Goal: Information Seeking & Learning: Learn about a topic

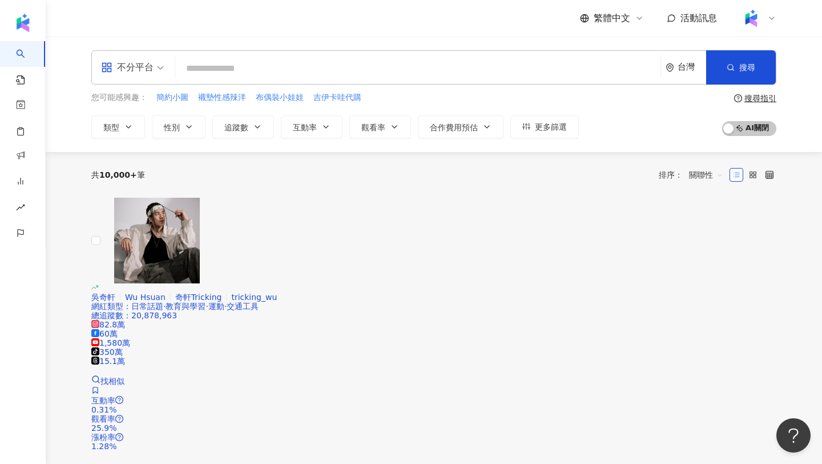
click at [771, 15] on icon at bounding box center [772, 18] width 9 height 9
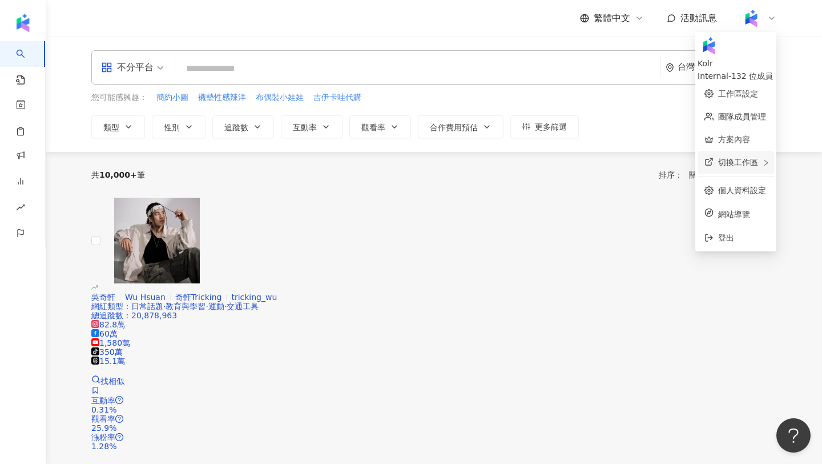
click at [762, 159] on div "切換工作區" at bounding box center [736, 162] width 77 height 23
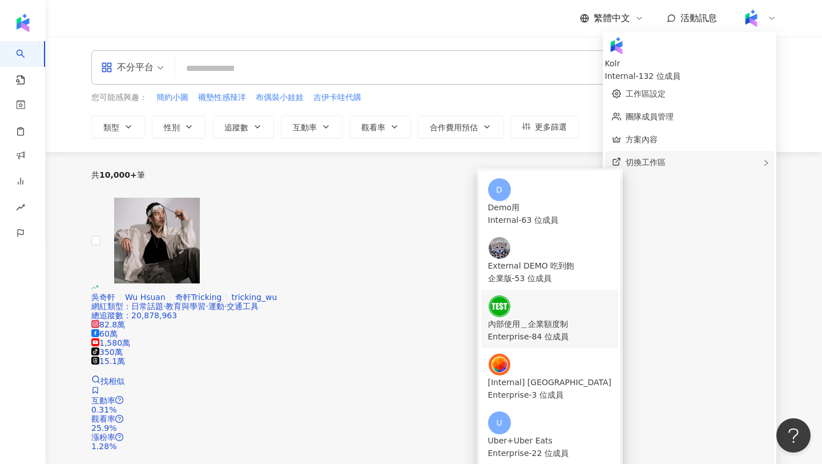
click at [581, 318] on div "內部使用＿企業額度制" at bounding box center [550, 324] width 124 height 13
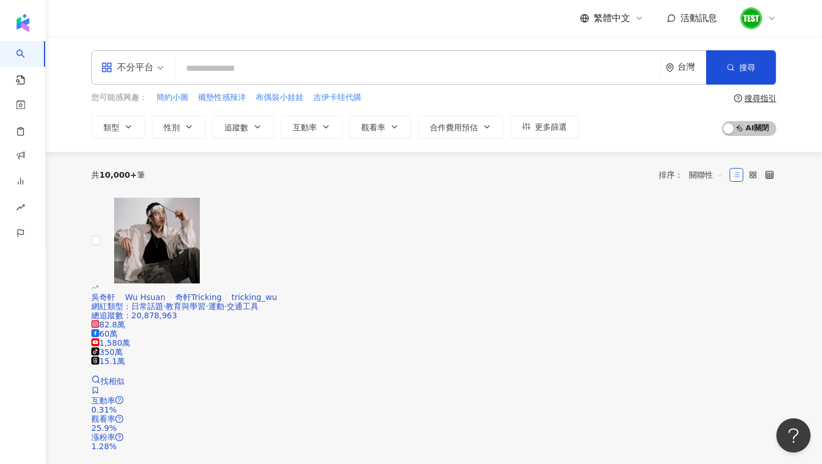
click at [157, 74] on span "不分平台" at bounding box center [132, 67] width 63 height 18
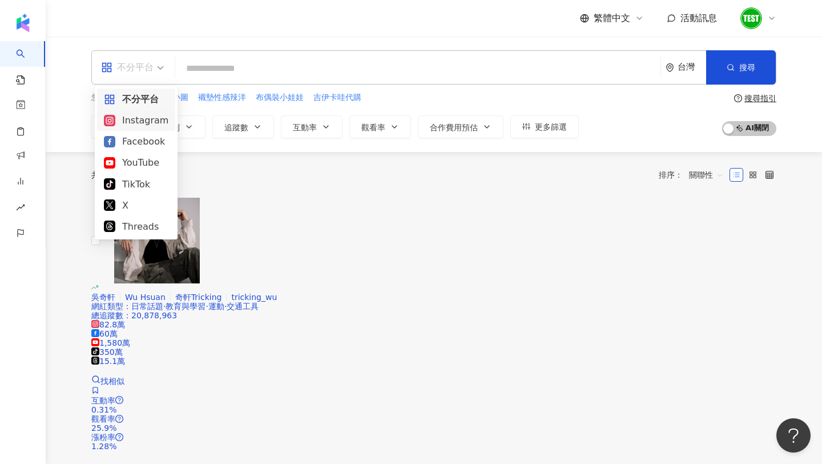
click at [152, 118] on div "Instagram" at bounding box center [136, 120] width 65 height 14
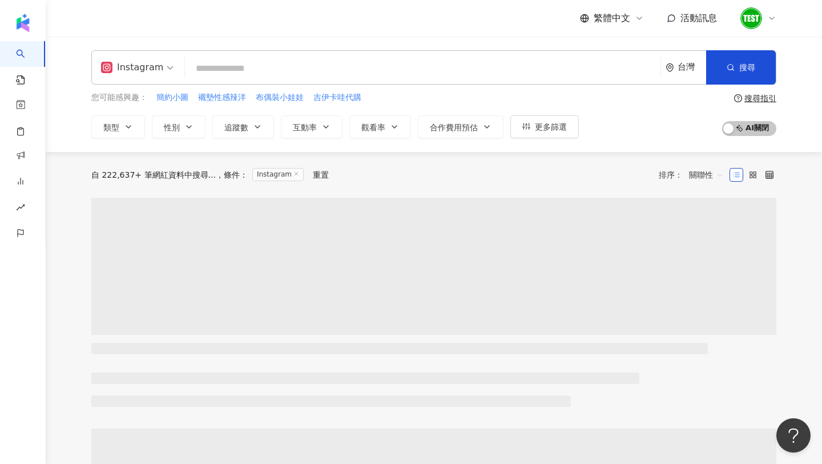
click at [138, 77] on span at bounding box center [137, 67] width 73 height 33
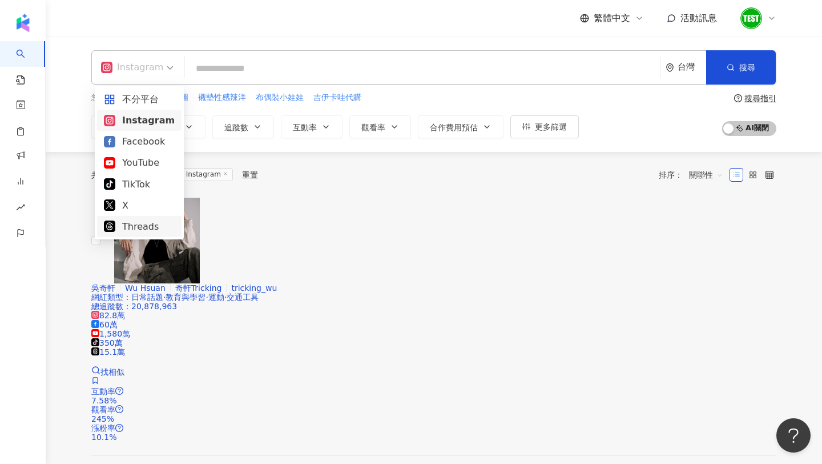
click at [365, 191] on div "共 10,000+ 筆 條件 ： Instagram 重置 排序： 關聯性" at bounding box center [433, 175] width 685 height 46
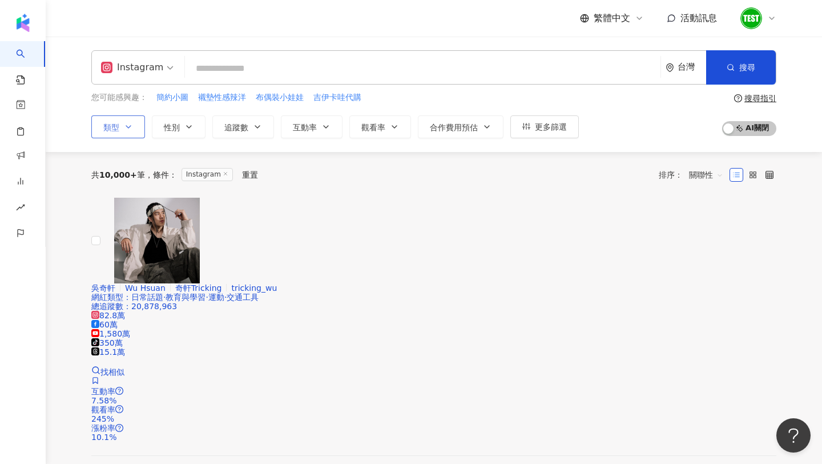
click at [125, 130] on icon "button" at bounding box center [128, 126] width 9 height 9
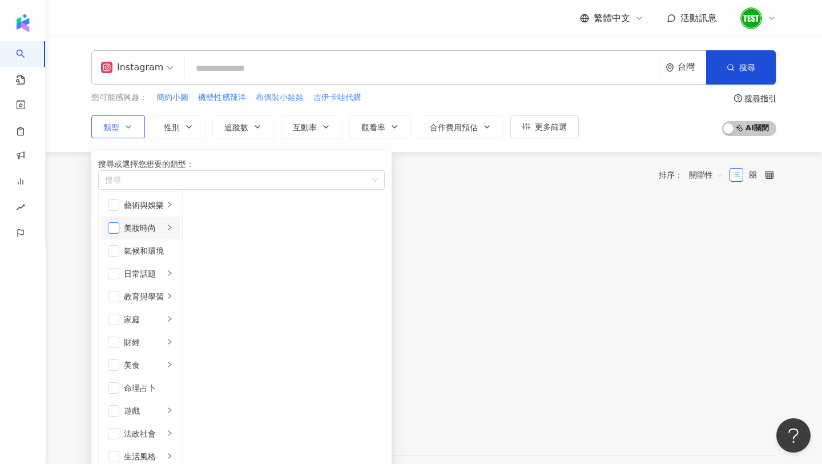
click at [118, 234] on span "button" at bounding box center [113, 227] width 11 height 11
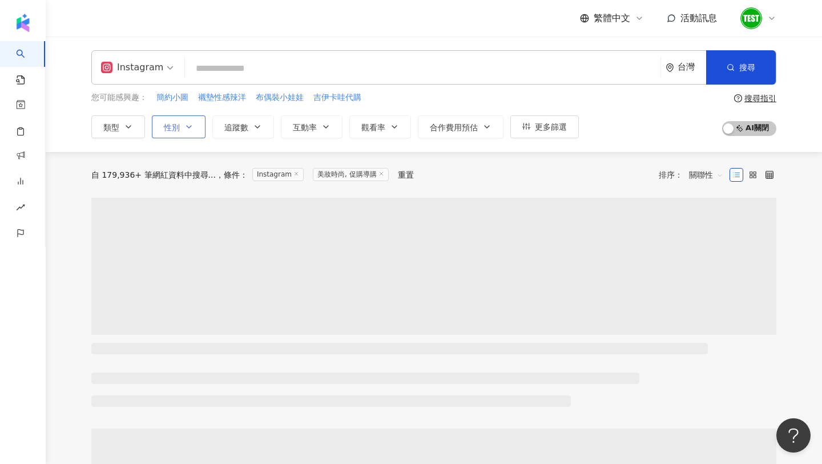
click at [192, 131] on icon "button" at bounding box center [188, 126] width 9 height 9
click at [207, 170] on span "女" at bounding box center [215, 164] width 17 height 13
click at [519, 173] on div "自 179,936+ 筆網紅資料中搜尋... 條件 ： Instagram 美妝時尚, 促購導購 重置 排序： 關聯性" at bounding box center [433, 175] width 685 height 18
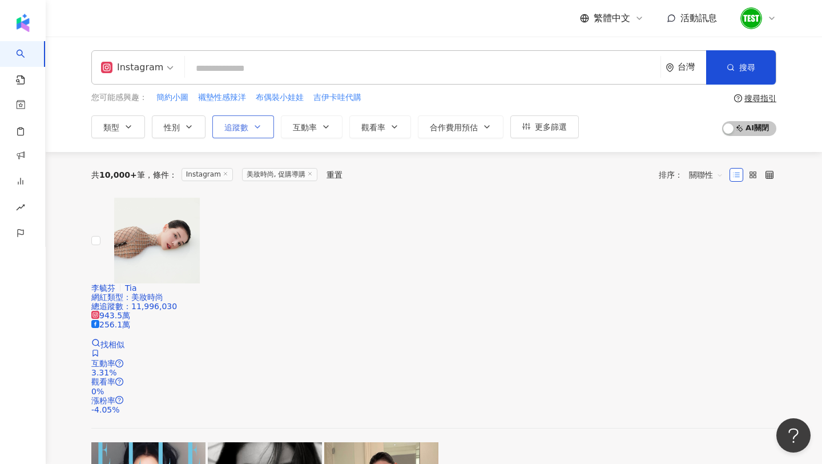
click at [255, 122] on icon "button" at bounding box center [257, 126] width 9 height 9
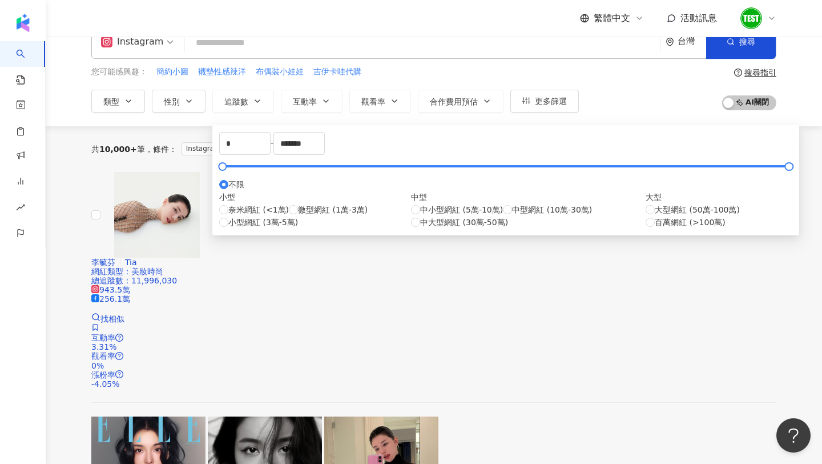
scroll to position [25, 0]
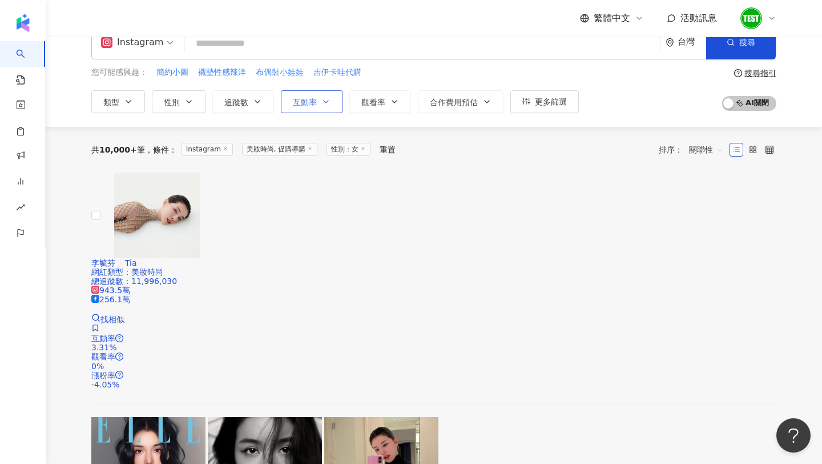
click at [324, 101] on icon "button" at bounding box center [326, 102] width 5 height 2
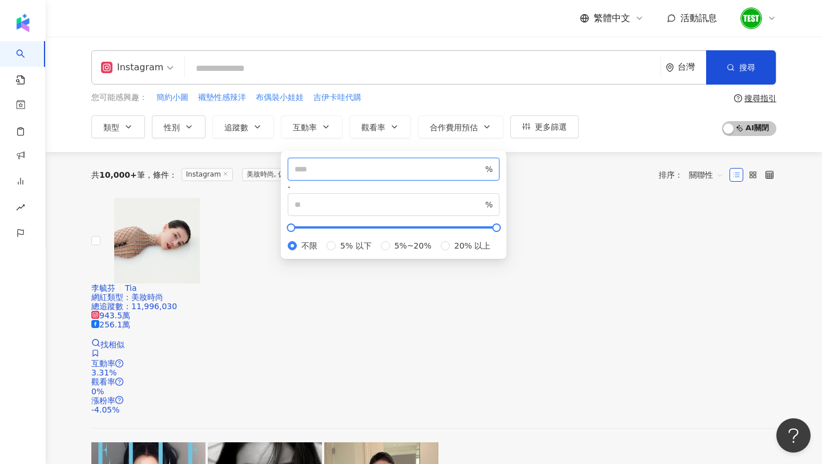
click at [316, 174] on input "number" at bounding box center [389, 169] width 188 height 13
type input "*"
click at [378, 128] on span "觀看率" at bounding box center [373, 127] width 24 height 9
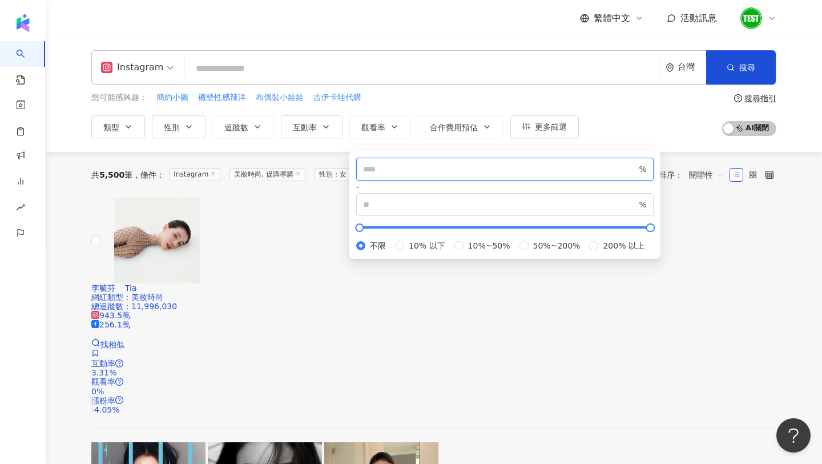
click at [391, 173] on input "number" at bounding box center [500, 169] width 274 height 13
type input "**"
click at [647, 115] on div "您可能感興趣： 簡約小圖 襯墊性感辣洋 布偶裝小娃娃 吉伊卡哇代購 類型 性別 追蹤數 互動率 觀看率 合作費用預估 更多篩選 不限 女 男 其他 * - *…" at bounding box center [433, 114] width 685 height 47
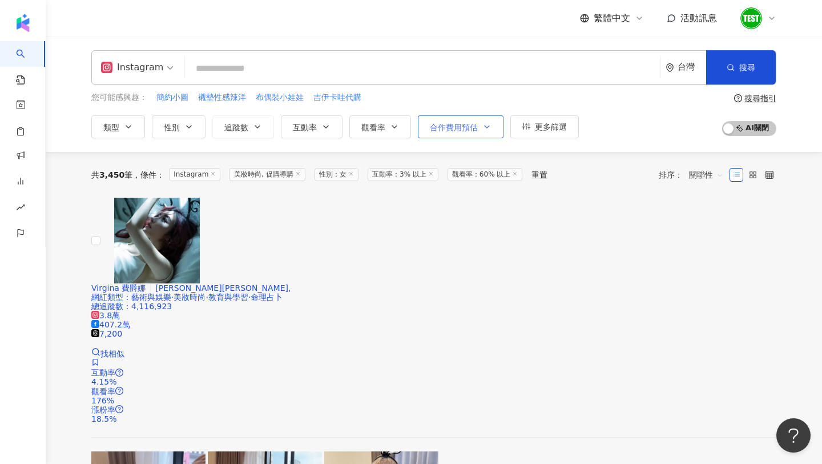
click at [490, 127] on icon "button" at bounding box center [487, 126] width 9 height 9
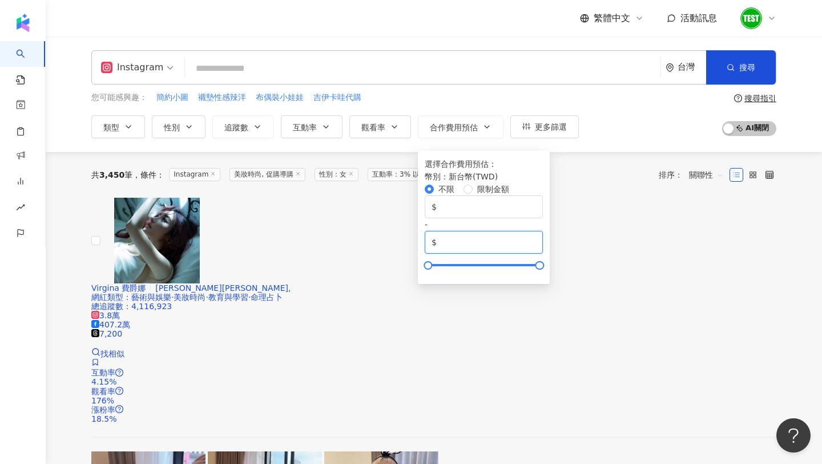
drag, startPoint x: 613, startPoint y: 208, endPoint x: 590, endPoint y: 208, distance: 22.8
click at [536, 236] on input "*******" at bounding box center [487, 242] width 97 height 13
click at [621, 102] on div "您可能感興趣： 簡約小圖 襯墊性感辣洋 布偶裝小娃娃 吉伊卡哇代購 類型 性別 追蹤數 互動率 觀看率 合作費用預估 更多篩選 不限 女 男 其他 * - *…" at bounding box center [433, 114] width 685 height 47
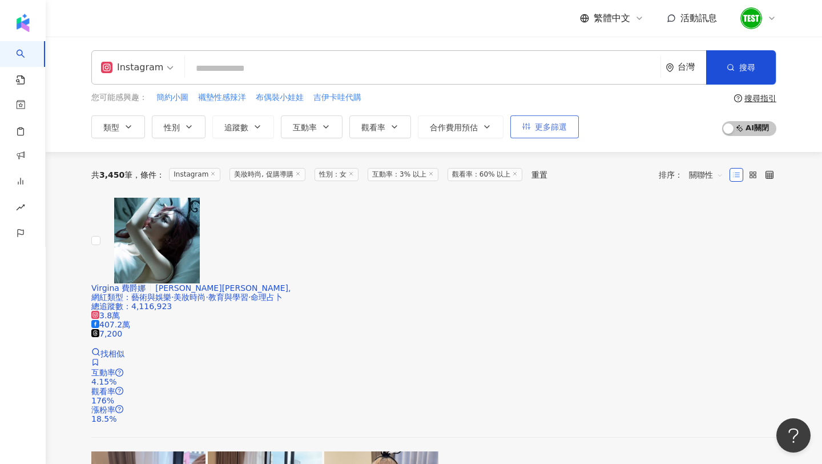
click at [556, 135] on button "更多篩選" at bounding box center [545, 126] width 69 height 23
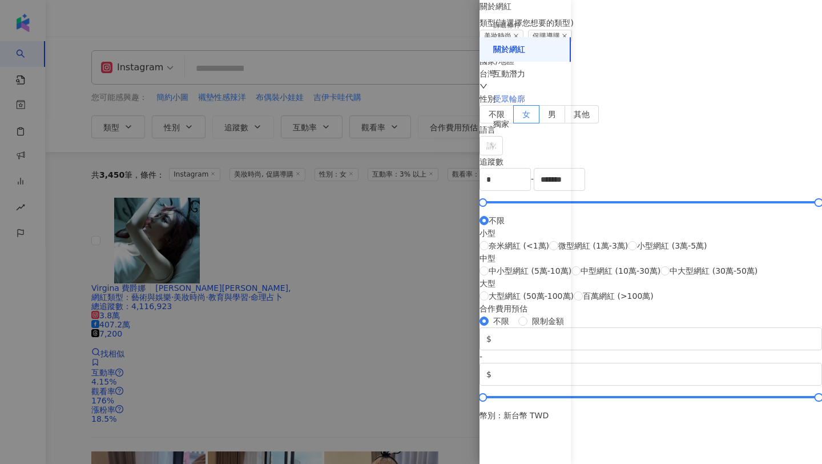
click at [529, 103] on div "受眾輪廓" at bounding box center [525, 99] width 91 height 25
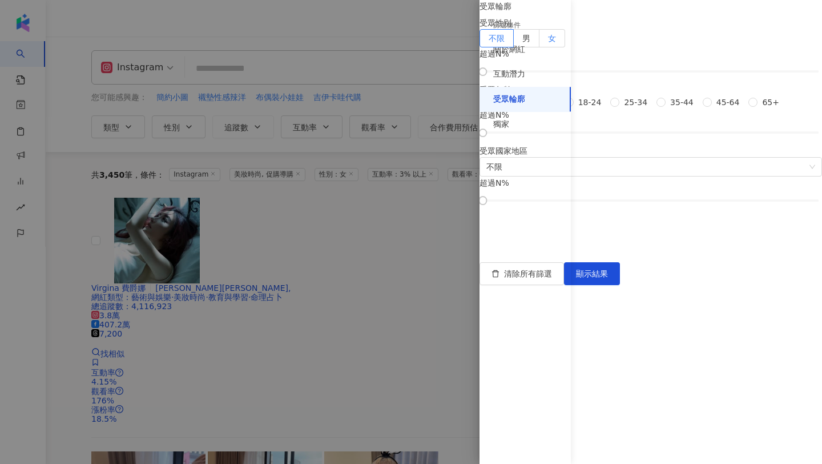
click at [565, 47] on label "女" at bounding box center [553, 38] width 26 height 18
drag, startPoint x: 588, startPoint y: 134, endPoint x: 705, endPoint y: 134, distance: 116.5
click at [671, 75] on div at bounding box center [668, 72] width 6 height 6
click at [666, 109] on span "35-44" at bounding box center [682, 102] width 33 height 13
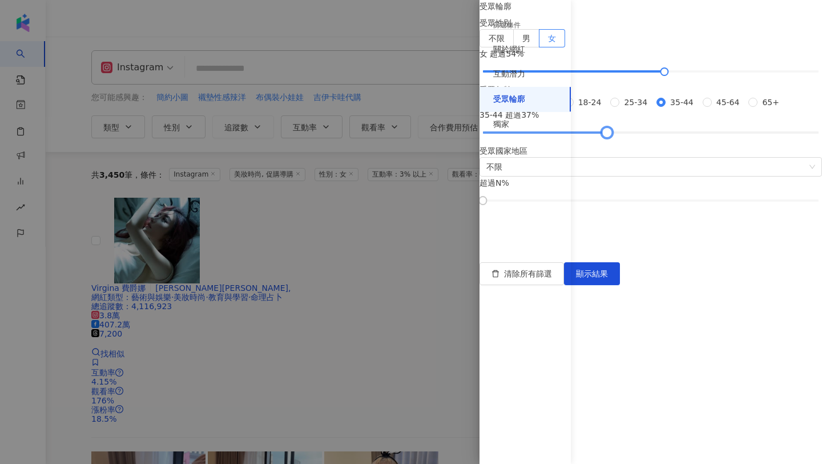
drag, startPoint x: 595, startPoint y: 375, endPoint x: 669, endPoint y: 376, distance: 74.2
click at [669, 136] on div at bounding box center [651, 132] width 336 height 7
click at [608, 278] on span "顯示結果" at bounding box center [592, 273] width 32 height 9
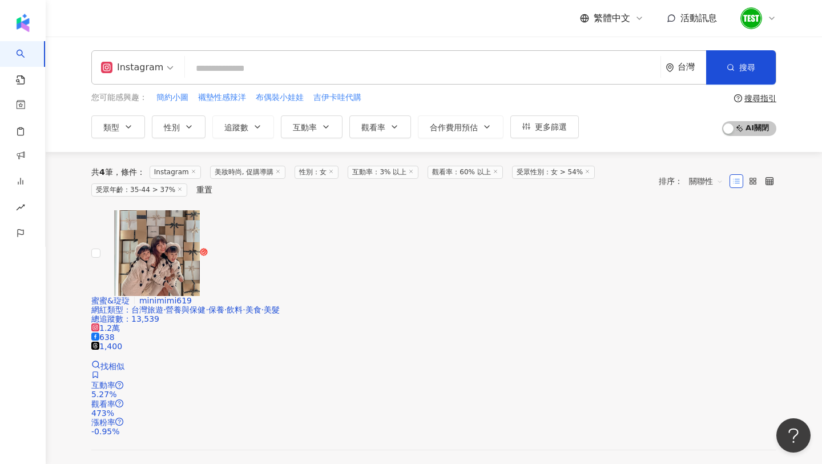
click at [281, 173] on icon at bounding box center [278, 171] width 6 height 6
